Goal: Task Accomplishment & Management: Manage account settings

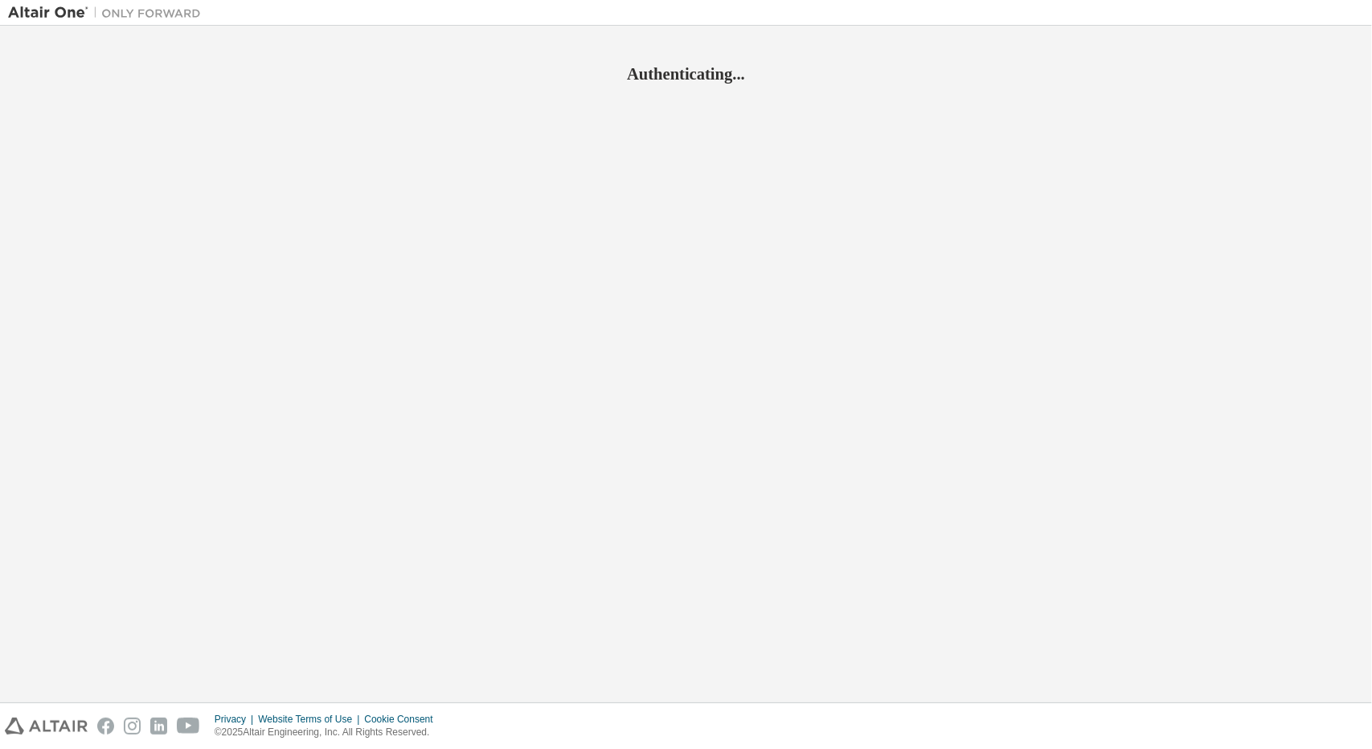
click at [1341, 213] on div "Authenticating..." at bounding box center [686, 364] width 1356 height 661
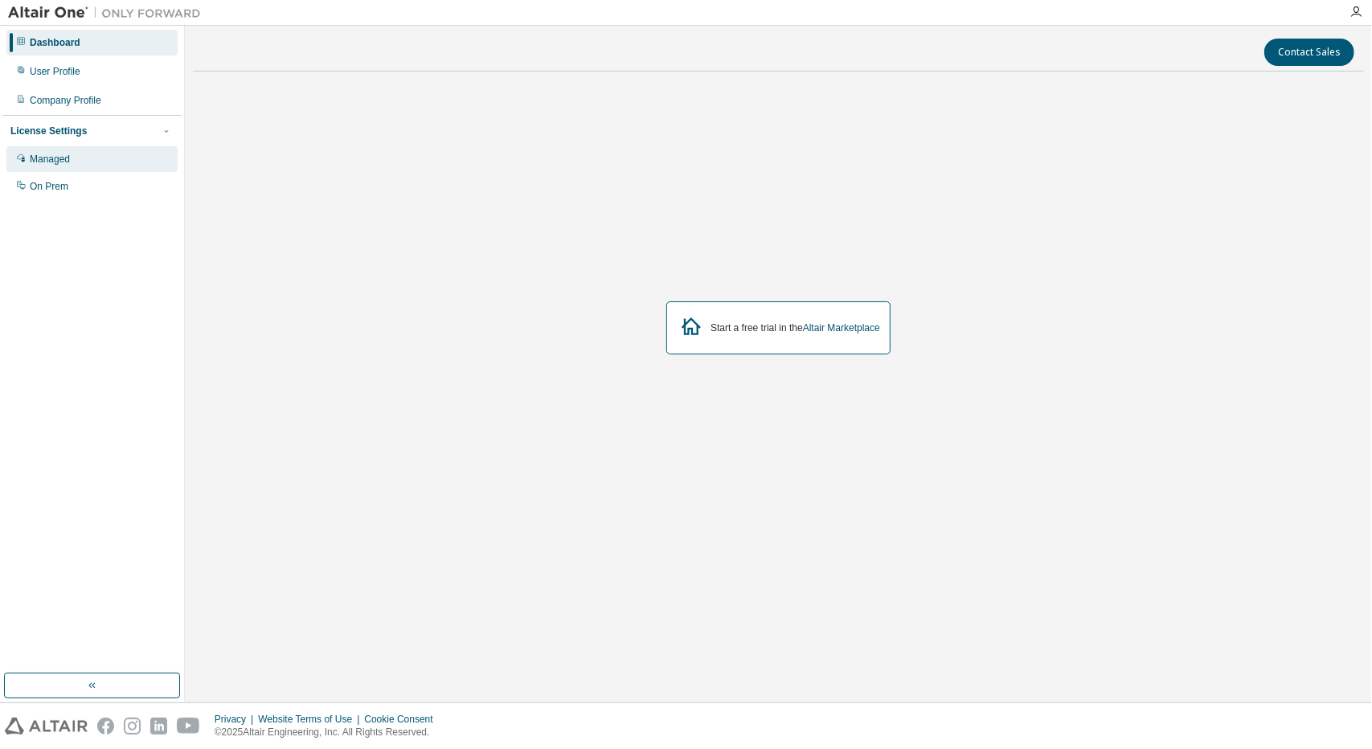
click at [27, 161] on div "Managed" at bounding box center [91, 159] width 171 height 26
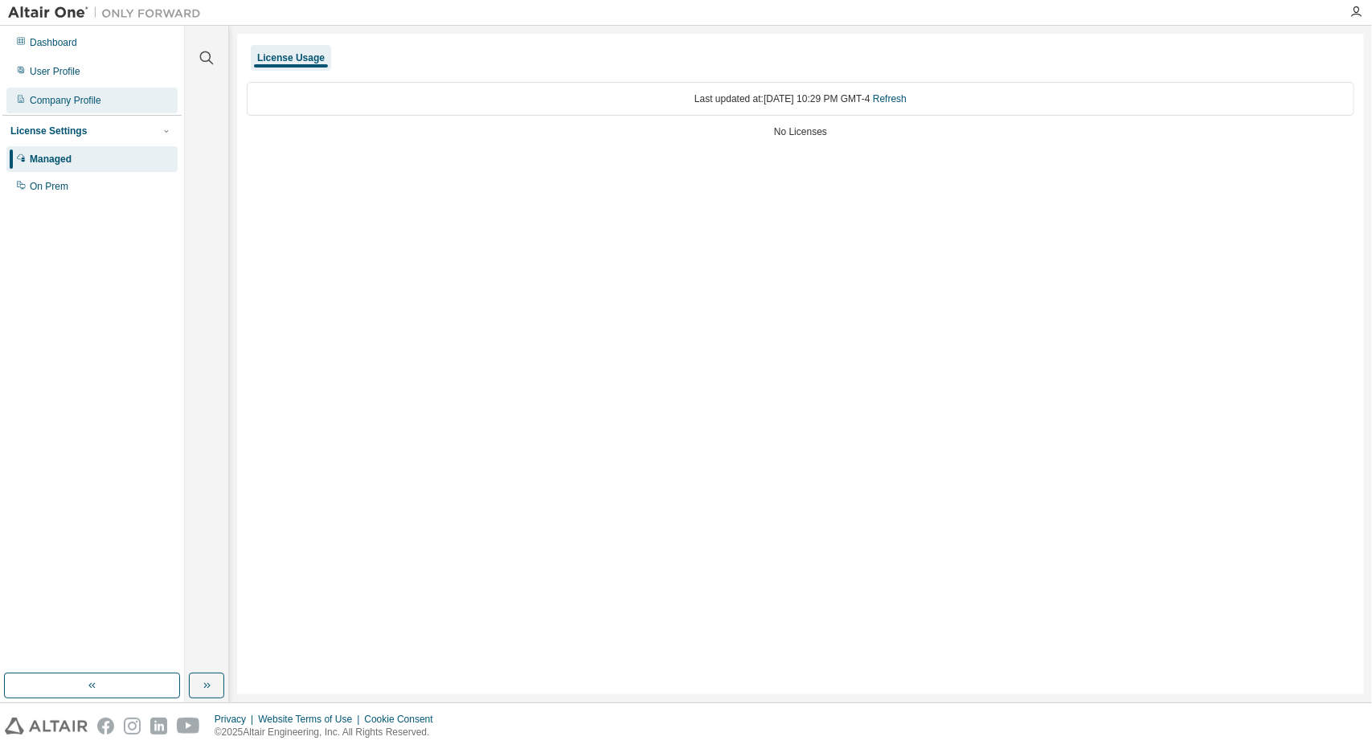
click at [64, 104] on div "Company Profile" at bounding box center [66, 100] width 72 height 13
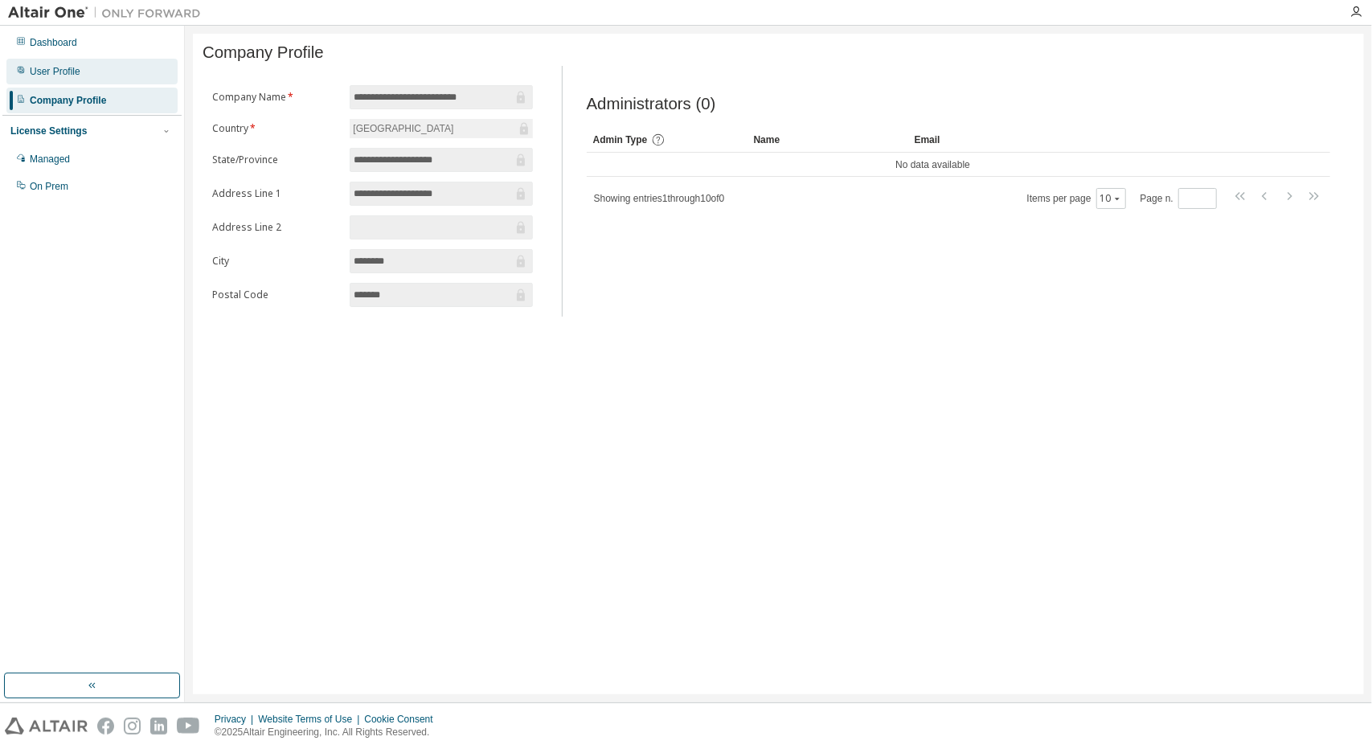
click at [66, 78] on div "User Profile" at bounding box center [91, 72] width 171 height 26
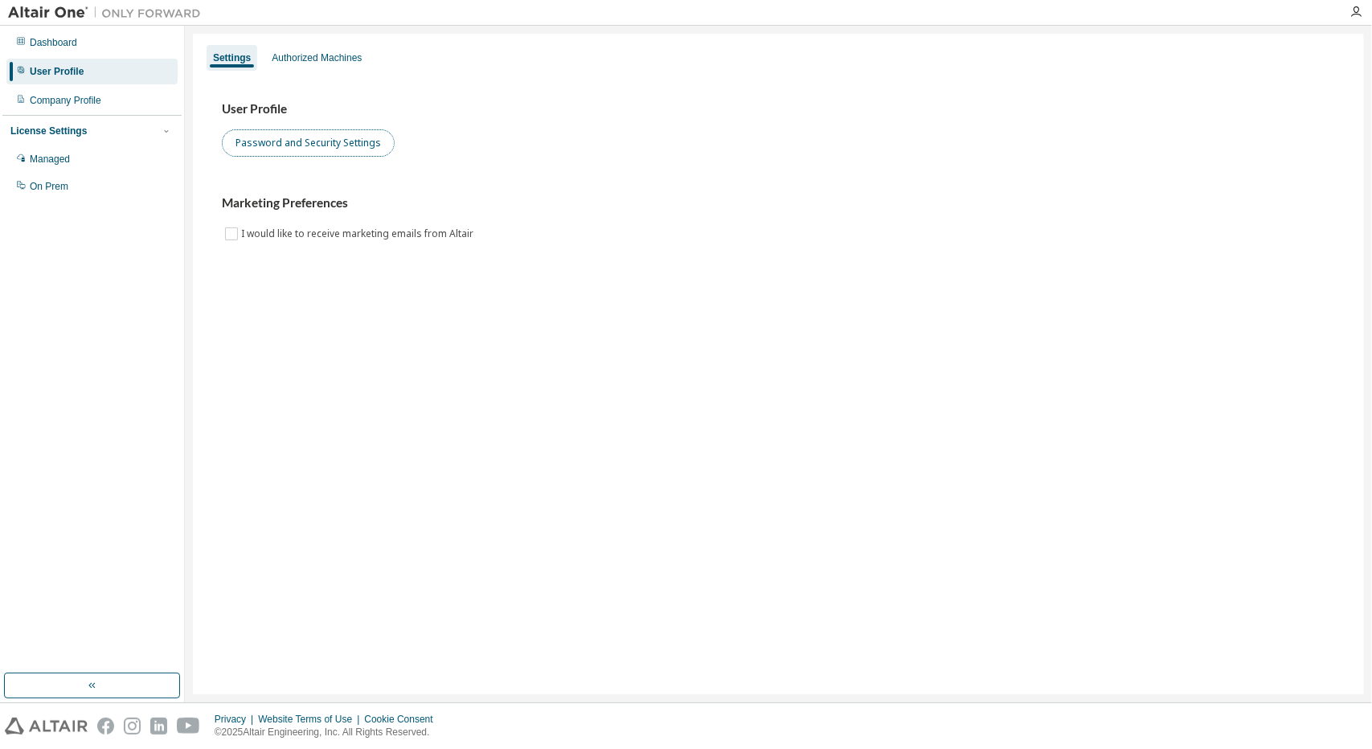
click at [268, 142] on button "Password and Security Settings" at bounding box center [308, 142] width 173 height 27
click at [1253, 703] on div "Privacy Website Terms of Use Cookie Consent © 2025 Altair Engineering, Inc. All…" at bounding box center [686, 726] width 1372 height 46
drag, startPoint x: 1340, startPoint y: 549, endPoint x: 1356, endPoint y: 613, distance: 65.3
click at [1356, 613] on div "Settings Authorized Machines User Profile Password and Security Settings Market…" at bounding box center [778, 364] width 1171 height 661
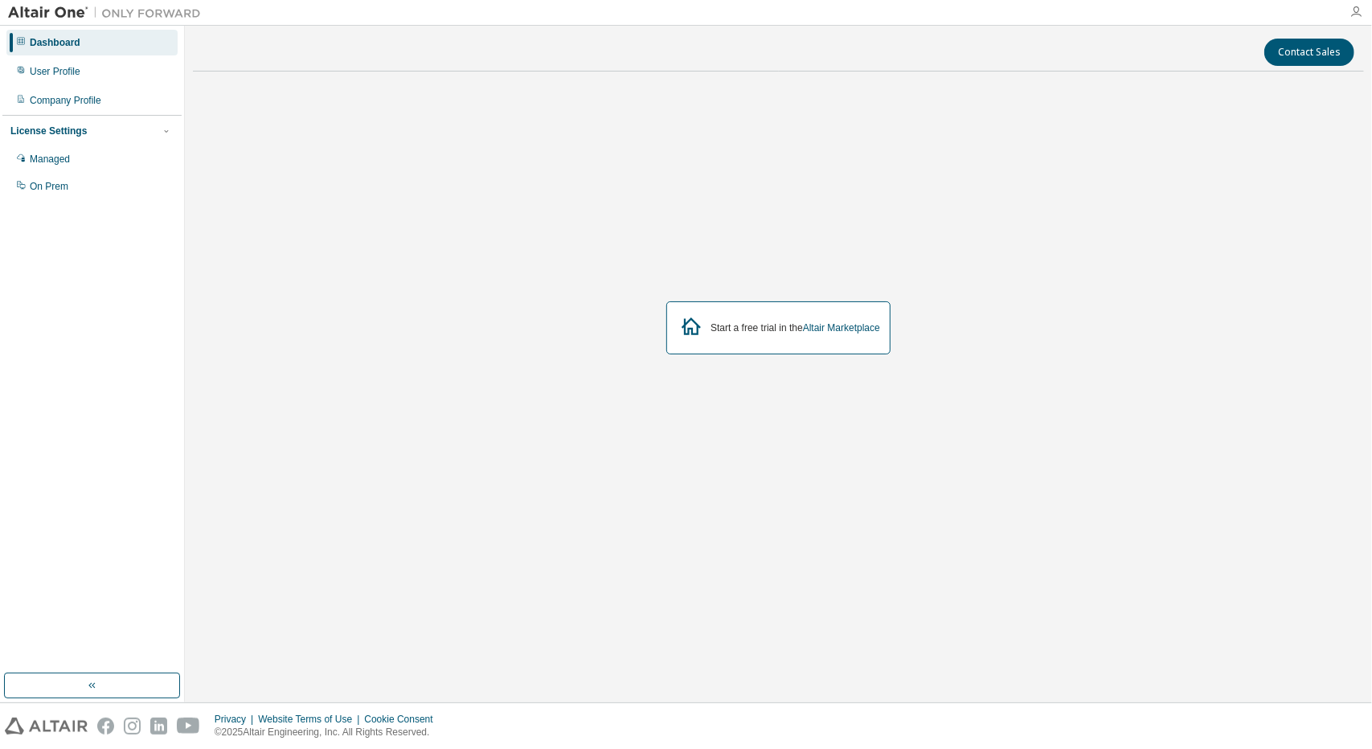
click at [1353, 8] on icon "button" at bounding box center [1356, 12] width 13 height 13
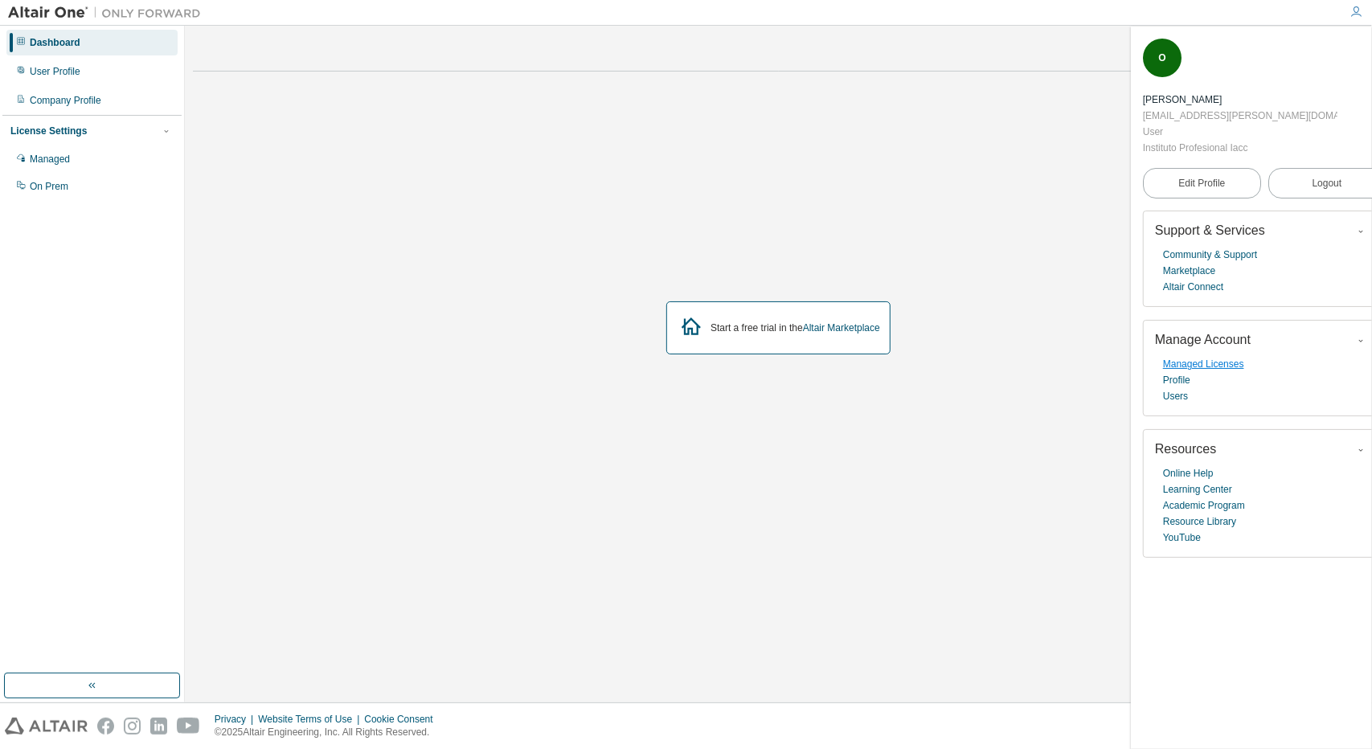
click at [1202, 356] on link "Managed Licenses" at bounding box center [1203, 364] width 81 height 16
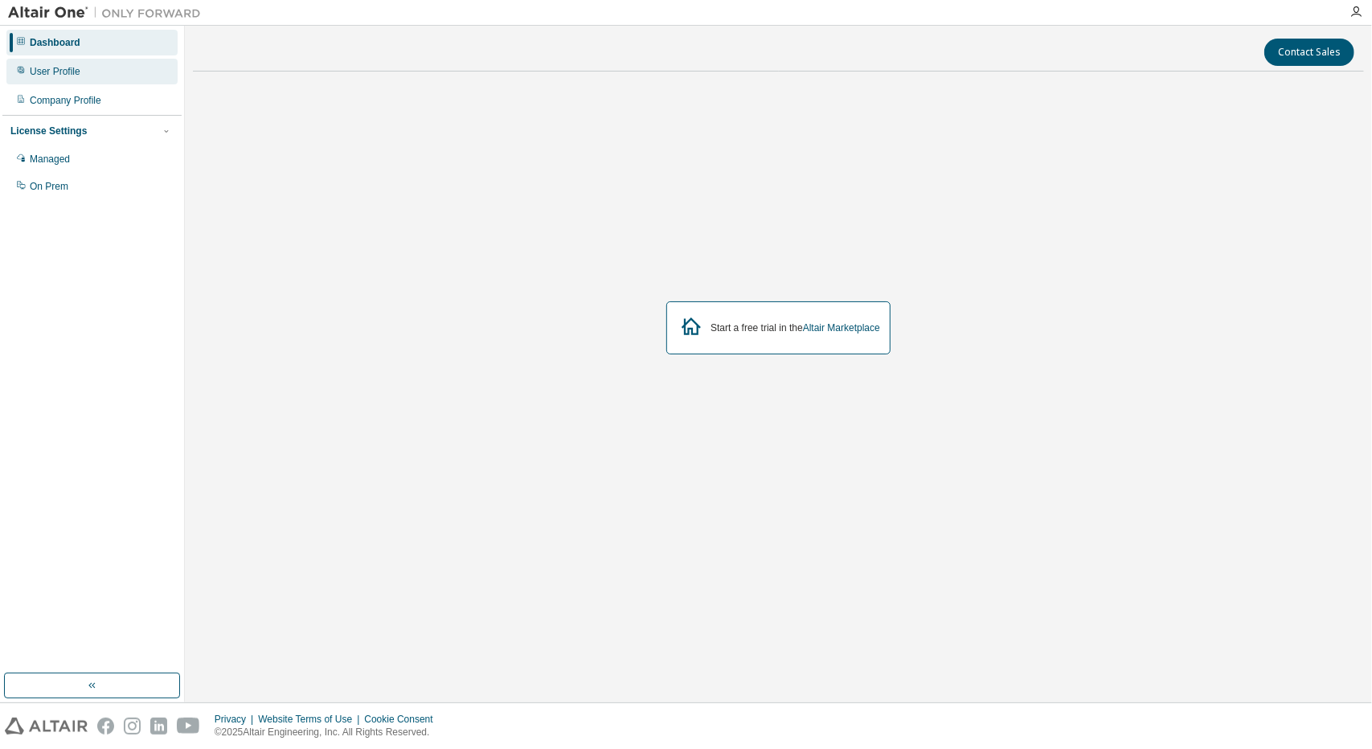
click at [47, 77] on div "User Profile" at bounding box center [55, 71] width 51 height 13
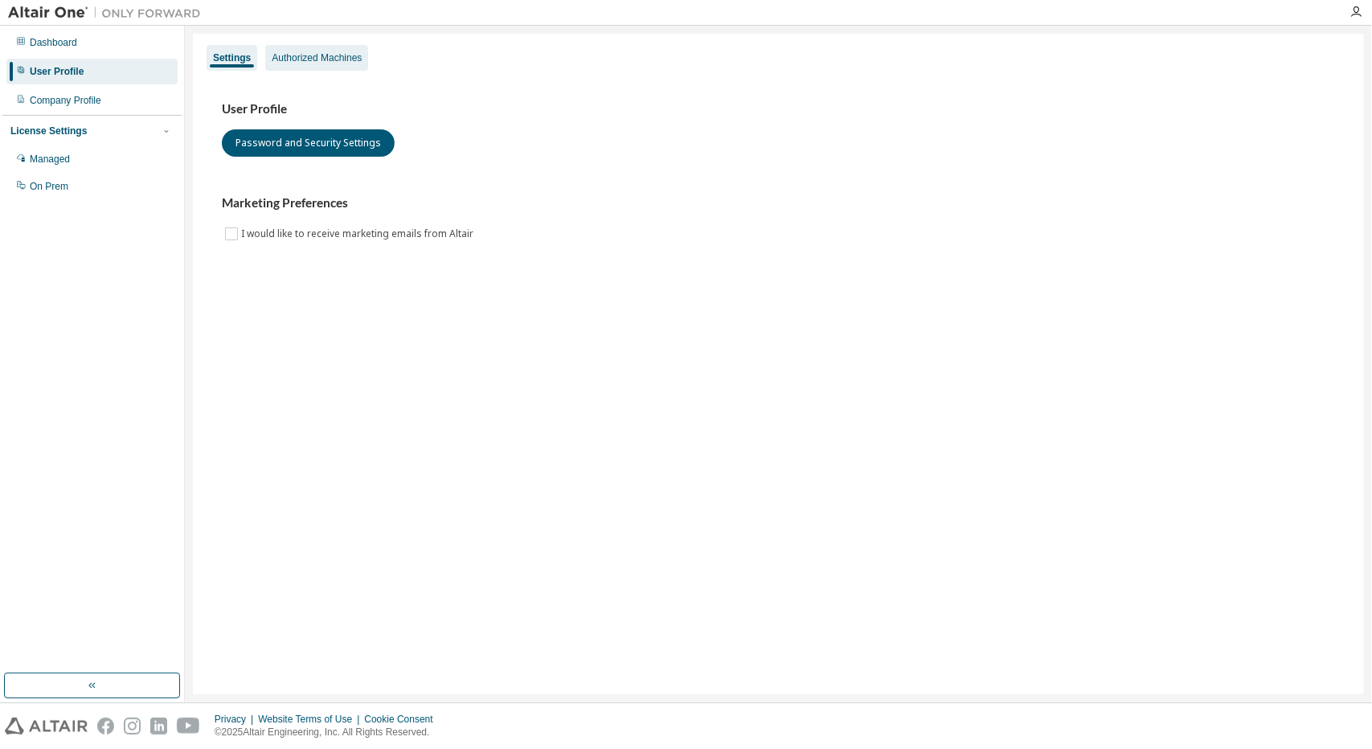
click at [326, 52] on div "Authorized Machines" at bounding box center [317, 57] width 90 height 13
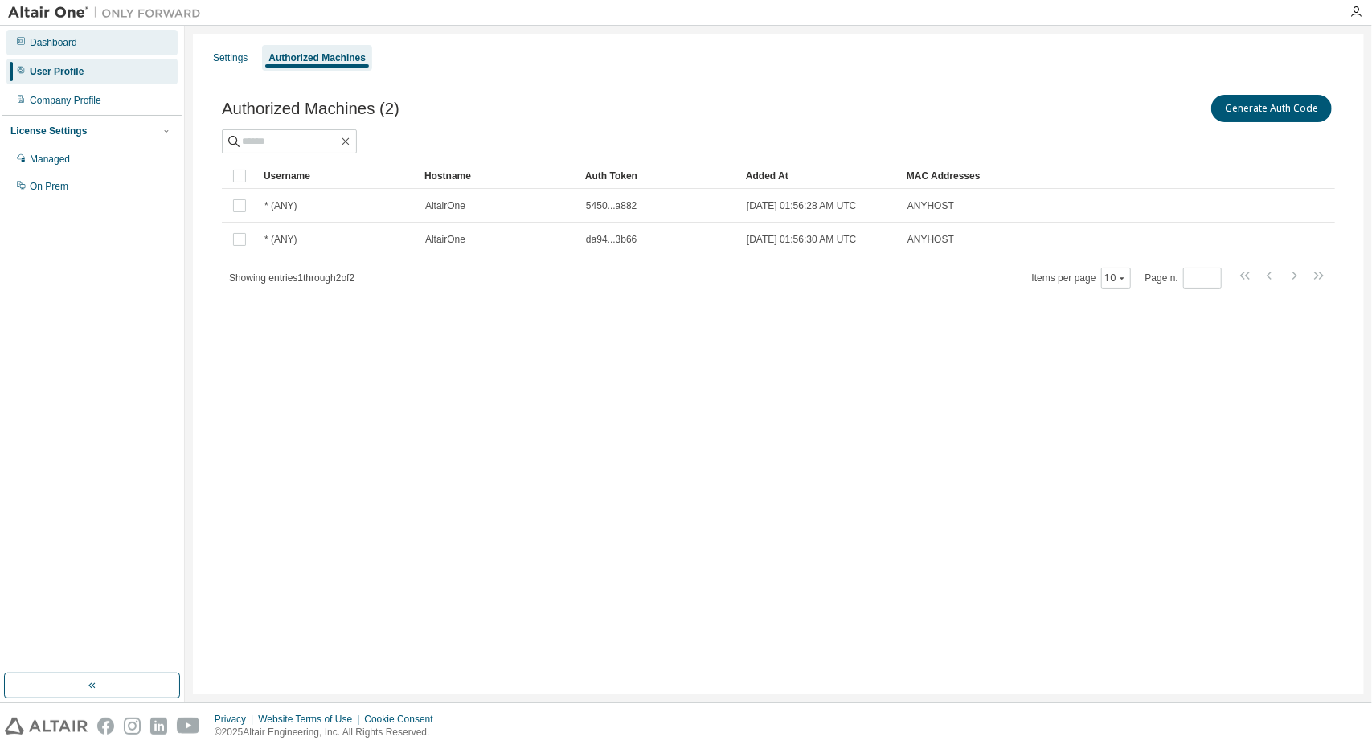
click at [46, 45] on div "Dashboard" at bounding box center [53, 42] width 47 height 13
